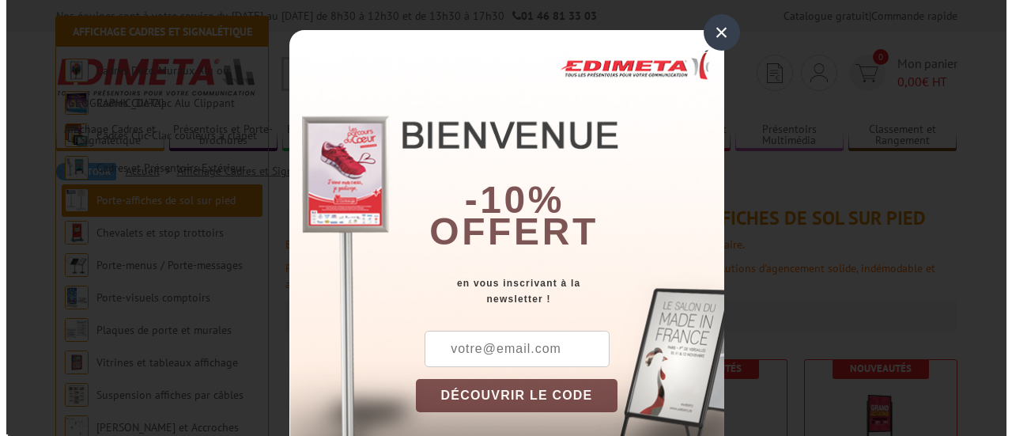
scroll to position [259, 0]
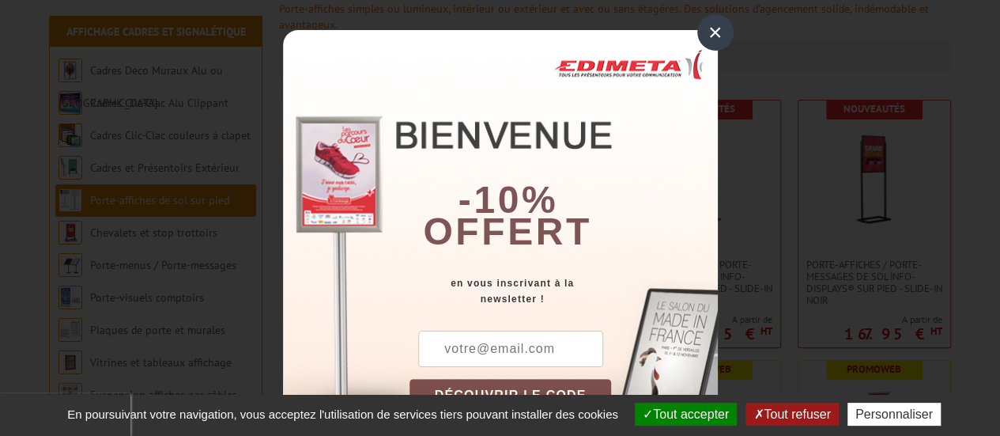
click at [511, 350] on input "text" at bounding box center [510, 348] width 185 height 36
type input "[PERSON_NAME][EMAIL_ADDRESS][DOMAIN_NAME]"
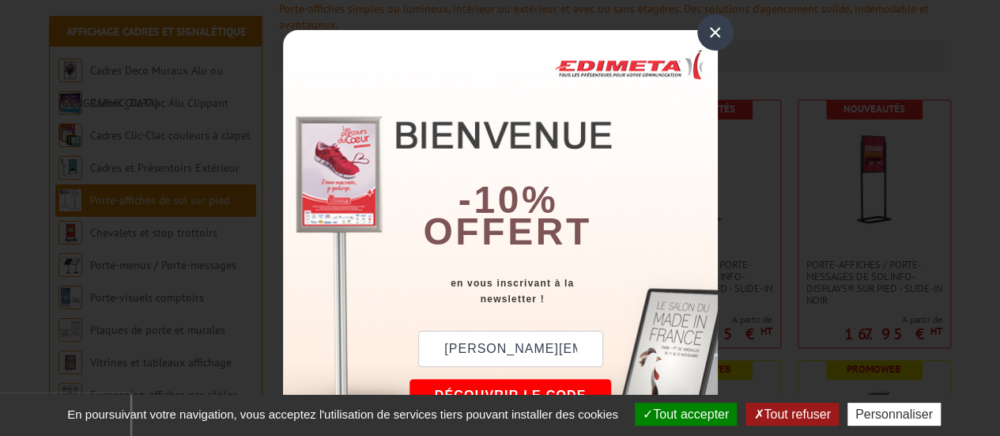
click at [534, 383] on button "DÉCOUVRIR LE CODE" at bounding box center [511, 395] width 202 height 33
click at [538, 388] on button "Copier le code" at bounding box center [496, 395] width 172 height 33
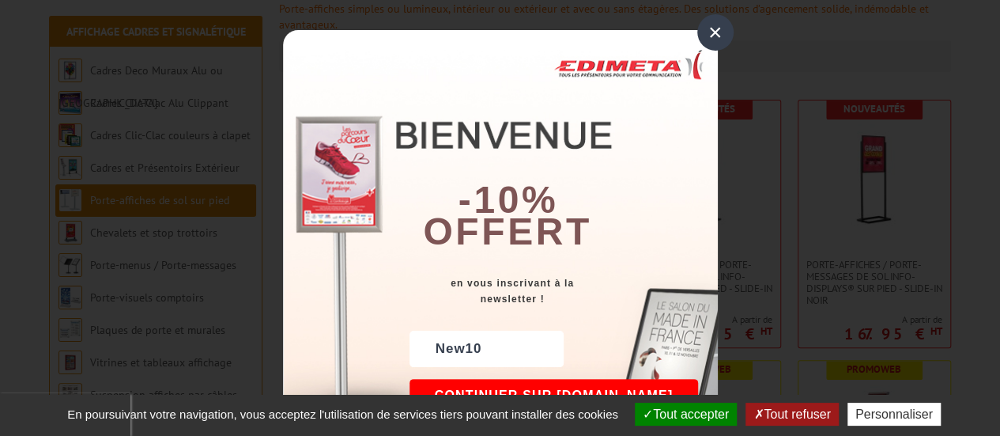
click at [870, 410] on button "Personnaliser" at bounding box center [894, 413] width 93 height 23
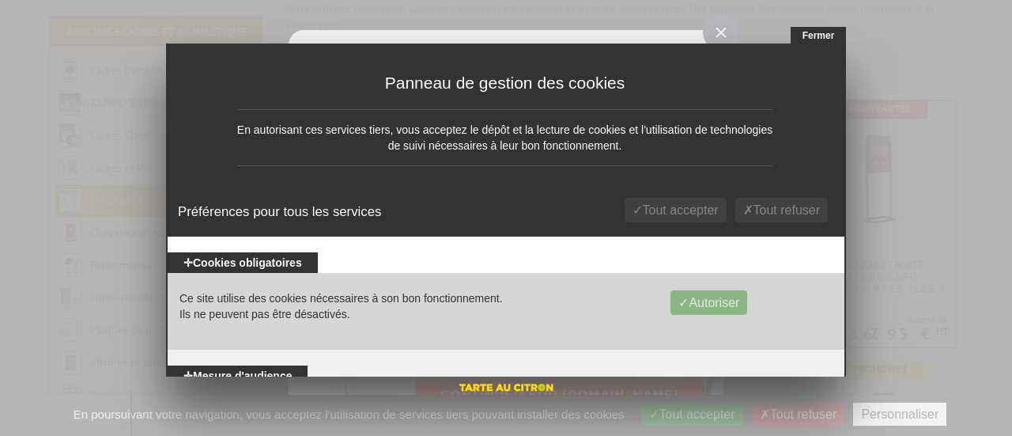
click at [820, 346] on li "Ce site utilise des cookies nécessaires à son bon fonctionnement. Ils ne peuven…" at bounding box center [506, 311] width 677 height 77
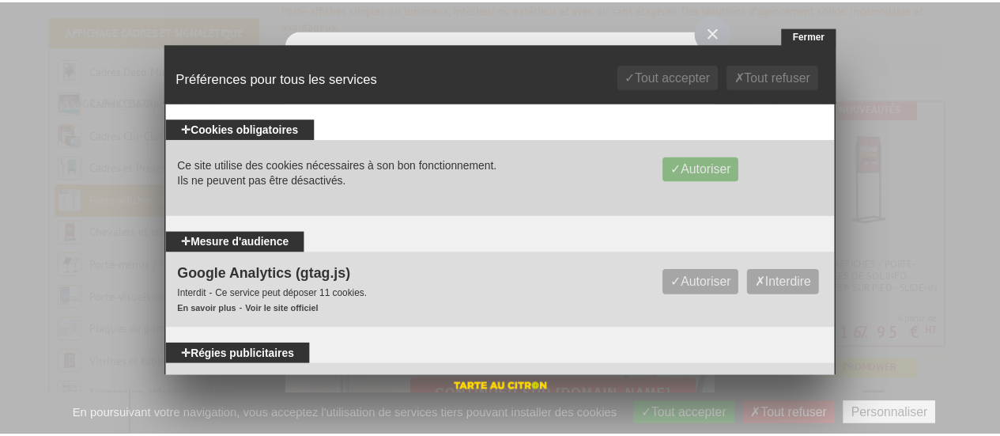
scroll to position [0, 0]
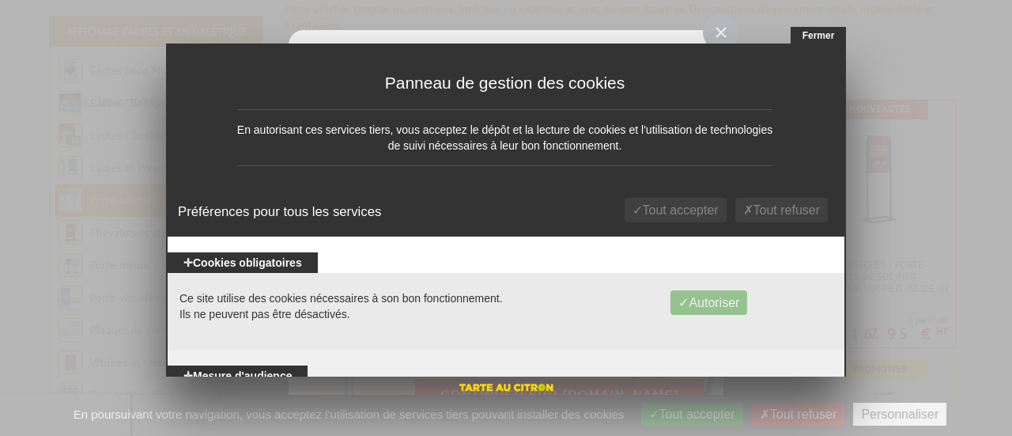
click at [829, 32] on button "Fermer" at bounding box center [818, 35] width 55 height 17
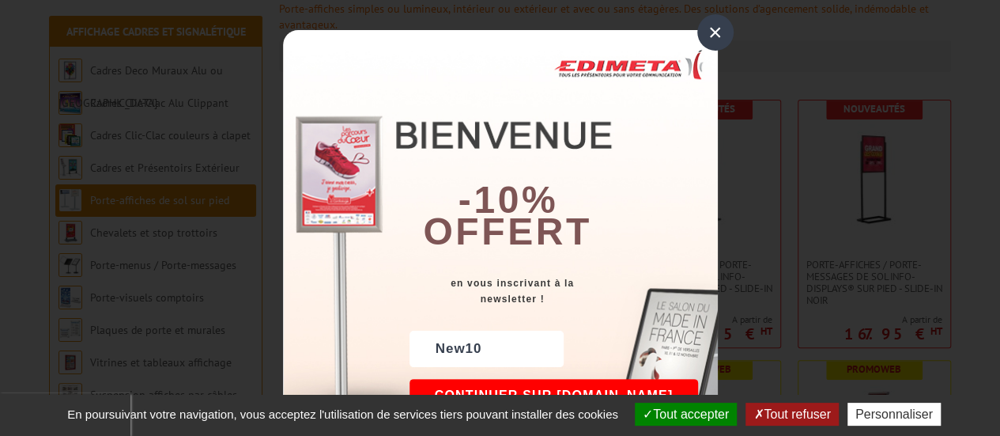
click at [714, 34] on div "×" at bounding box center [715, 32] width 36 height 36
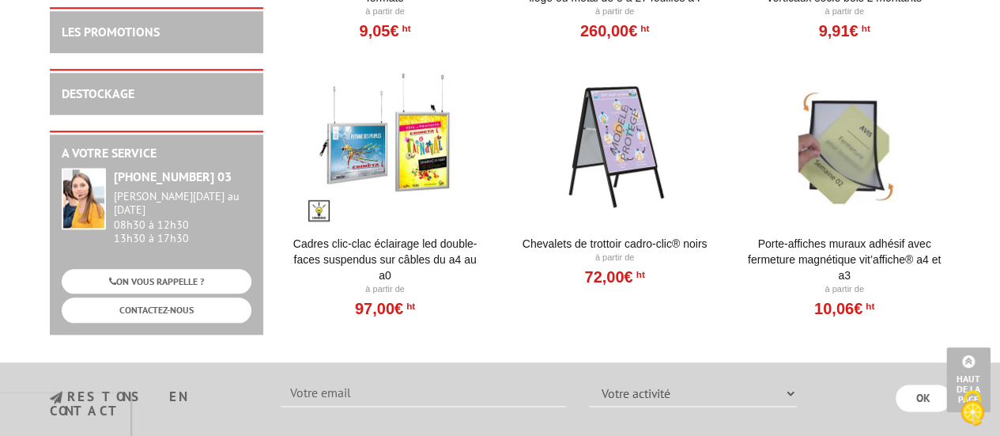
scroll to position [3794, 0]
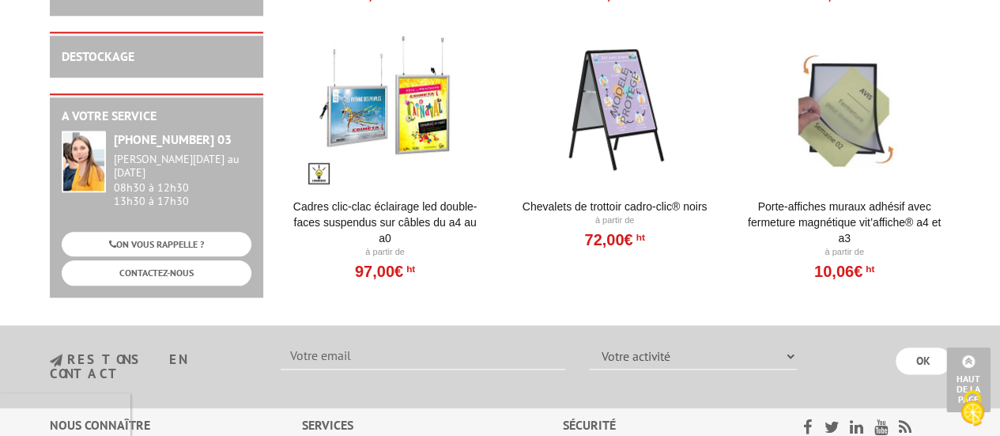
click at [631, 139] on div at bounding box center [614, 107] width 195 height 158
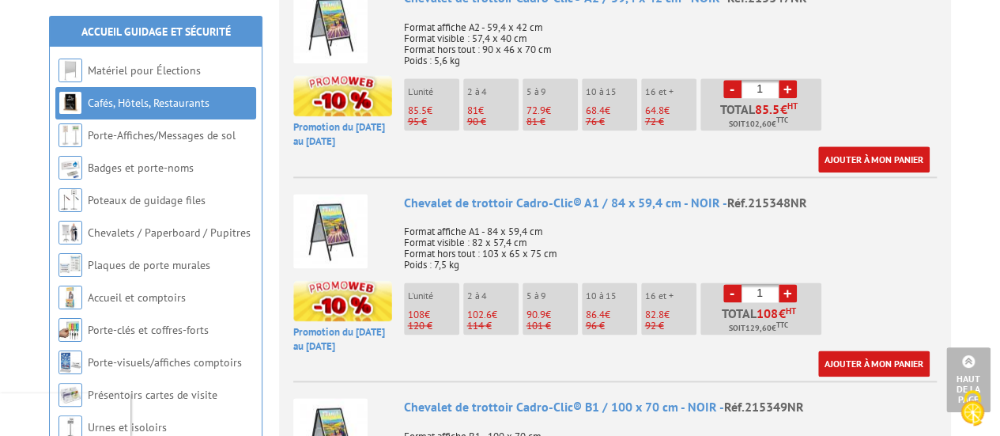
scroll to position [896, 0]
